Goal: Find specific page/section: Find specific page/section

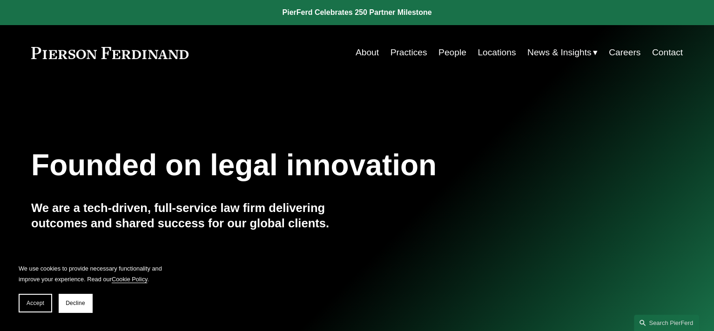
click at [390, 52] on link "People" at bounding box center [452, 53] width 28 height 18
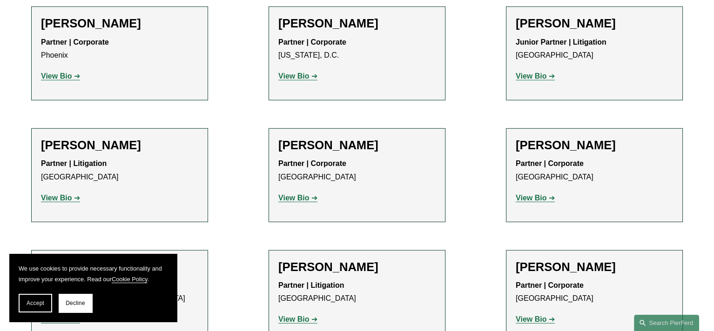
scroll to position [4094, 0]
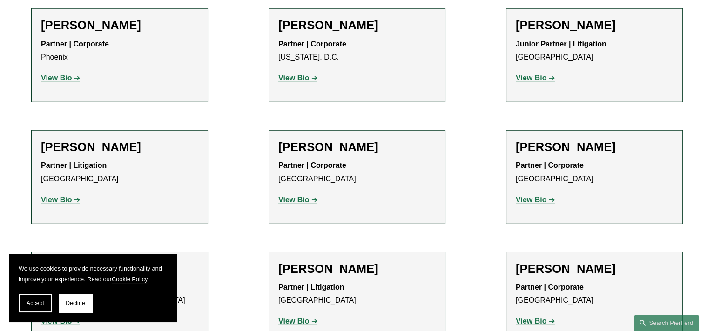
click at [31, 302] on span "Accept" at bounding box center [36, 303] width 18 height 7
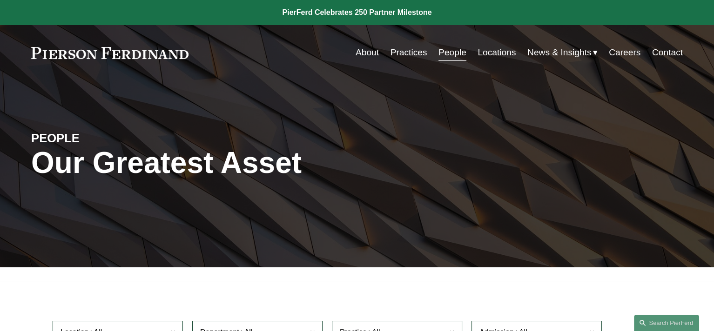
scroll to position [81, 0]
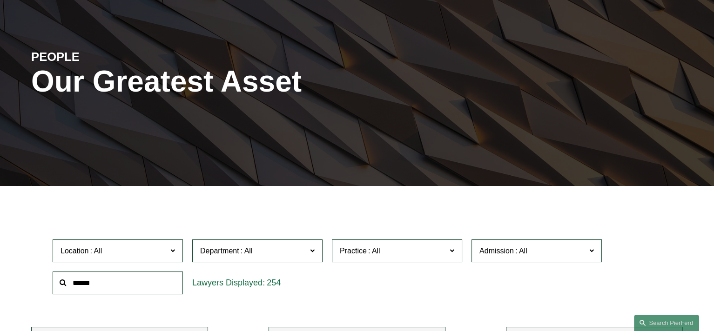
click at [100, 289] on input "text" at bounding box center [118, 283] width 130 height 23
type input "*"
type input "*******"
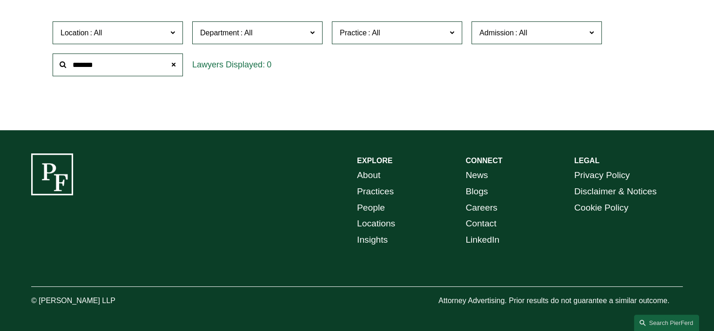
scroll to position [0, 0]
